Goal: Information Seeking & Learning: Learn about a topic

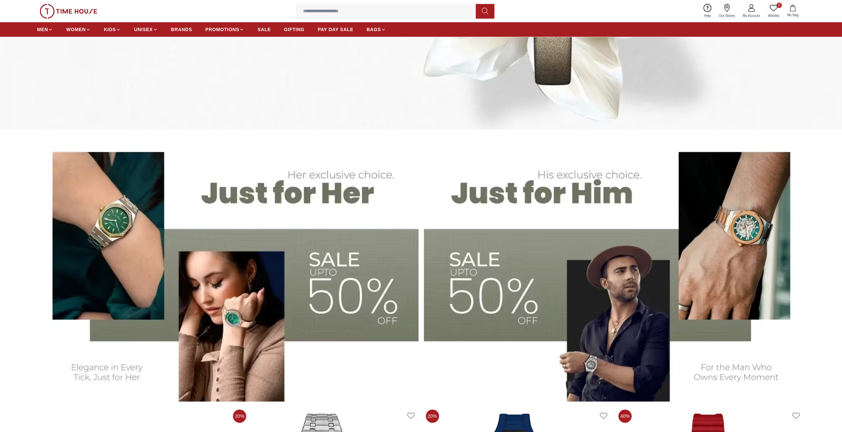
scroll to position [232, 0]
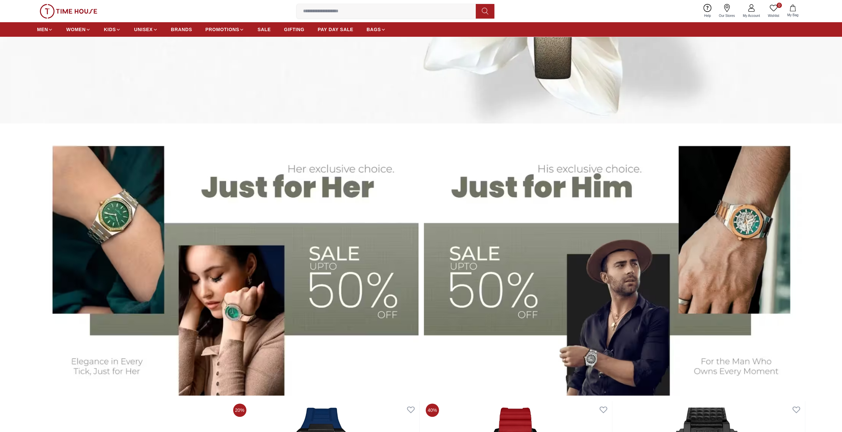
click at [506, 249] on img at bounding box center [615, 262] width 382 height 265
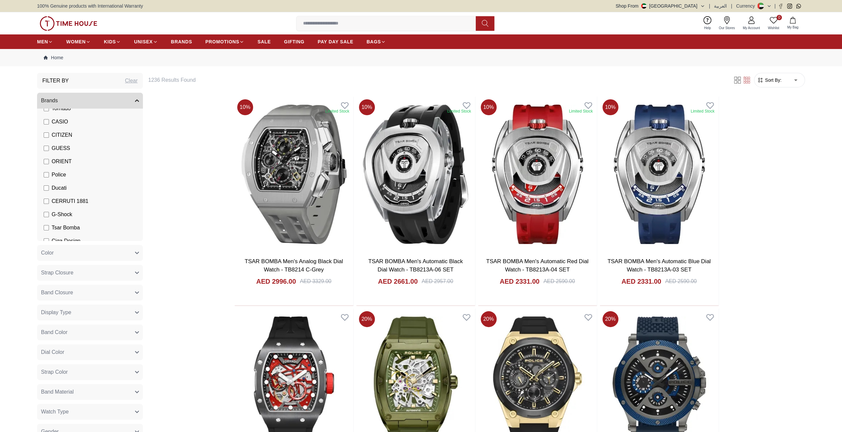
scroll to position [116, 0]
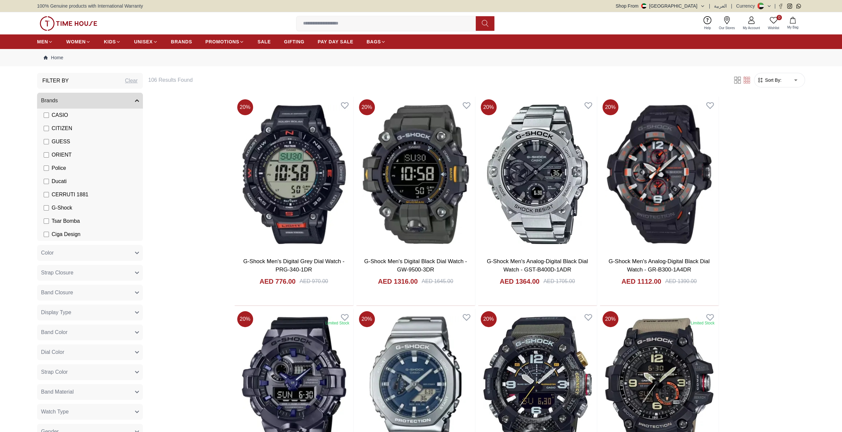
click at [773, 78] on span "Sort By:" at bounding box center [773, 80] width 18 height 7
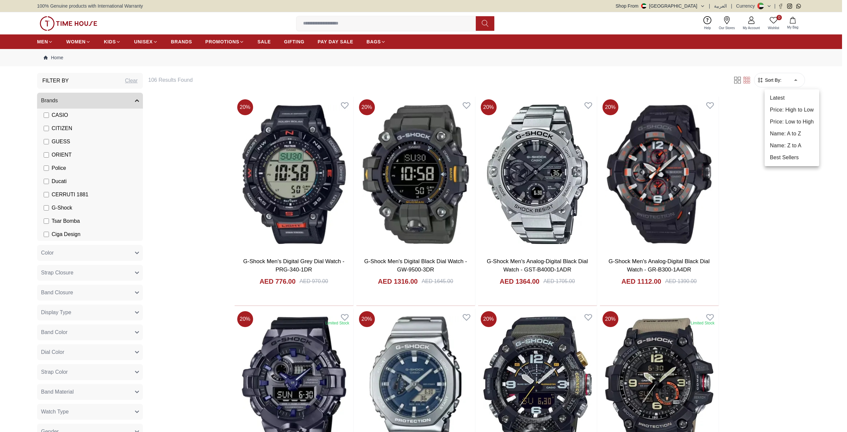
click at [788, 118] on li "Price: Low to High" at bounding box center [792, 122] width 55 height 12
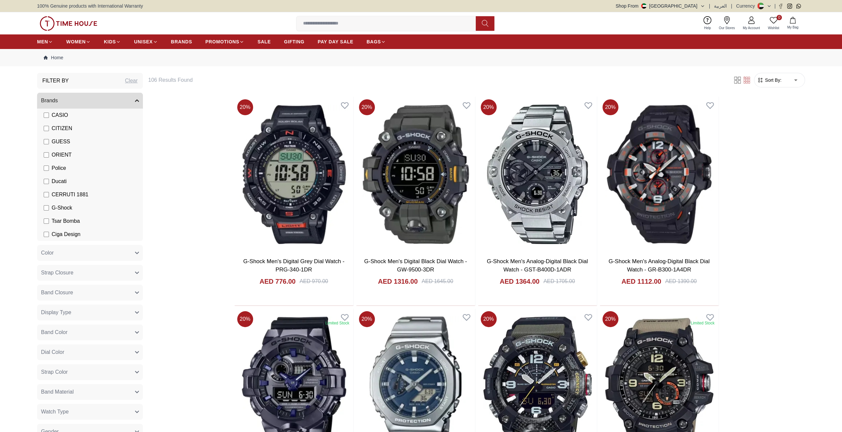
type input "*"
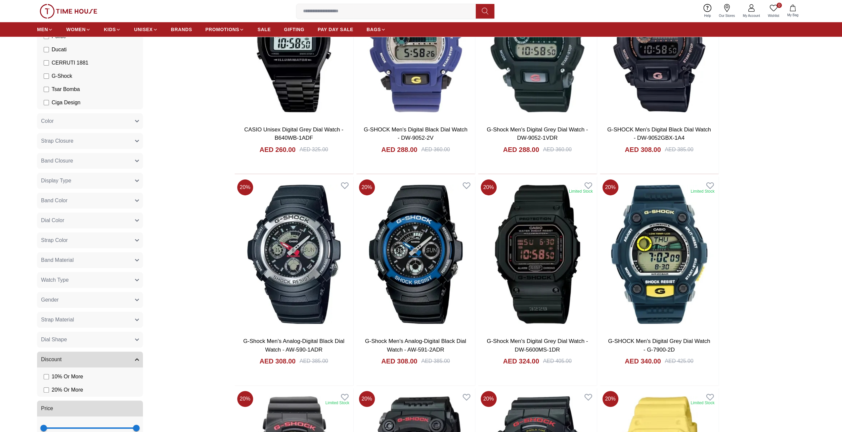
scroll to position [132, 0]
